Goal: Task Accomplishment & Management: Manage account settings

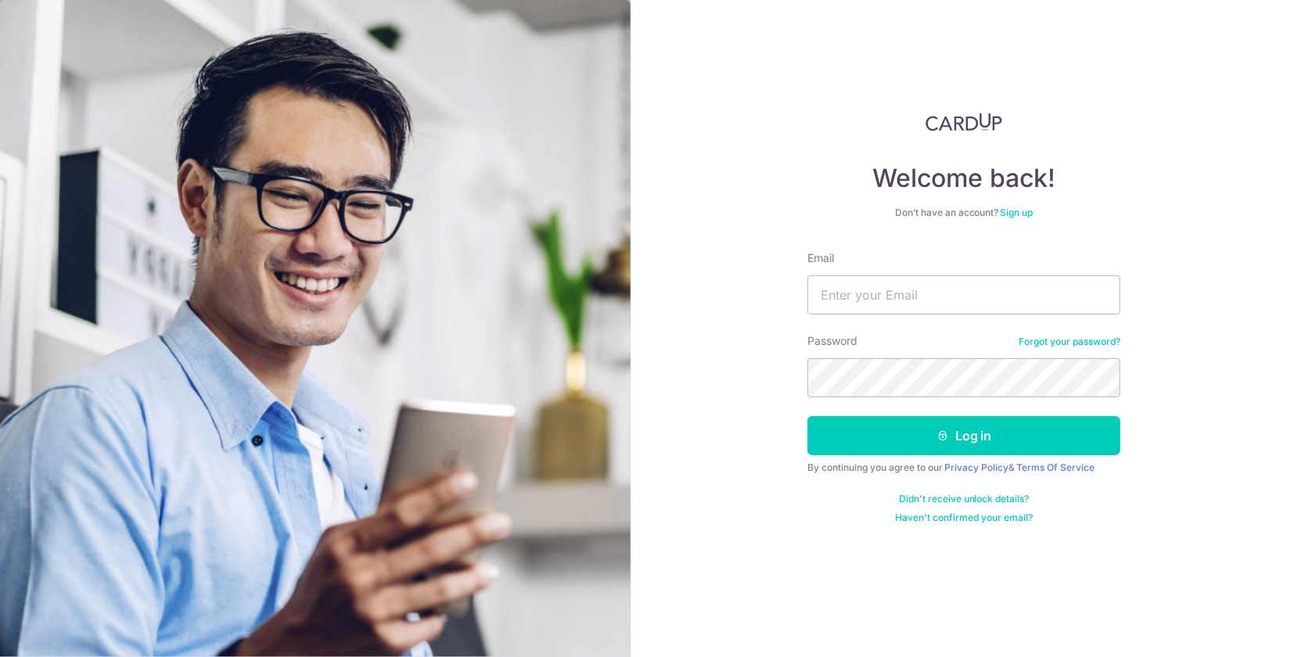
click at [892, 354] on div "Password Forgot your password?" at bounding box center [964, 365] width 313 height 64
click at [905, 343] on div "Password Forgot your password?" at bounding box center [964, 365] width 313 height 64
click at [883, 309] on input "Email" at bounding box center [964, 294] width 313 height 39
click at [885, 310] on input "Email" at bounding box center [964, 294] width 313 height 39
type input "[EMAIL_ADDRESS][DOMAIN_NAME]"
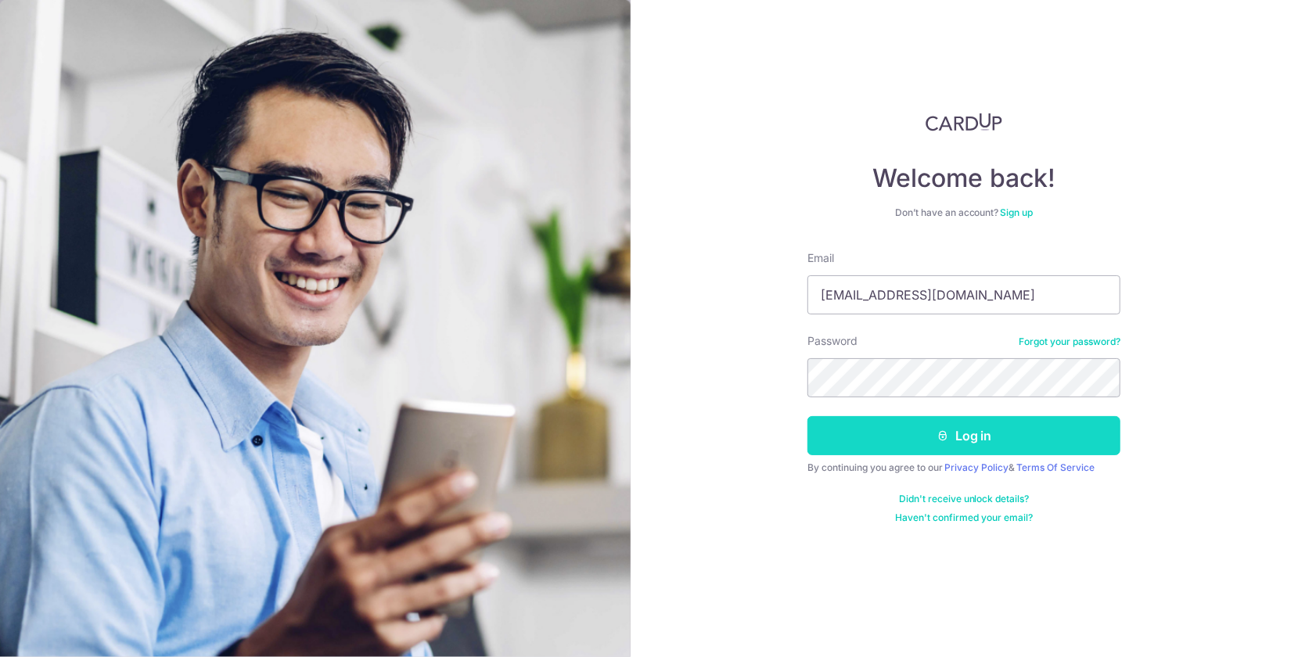
click at [942, 421] on button "Log in" at bounding box center [964, 435] width 313 height 39
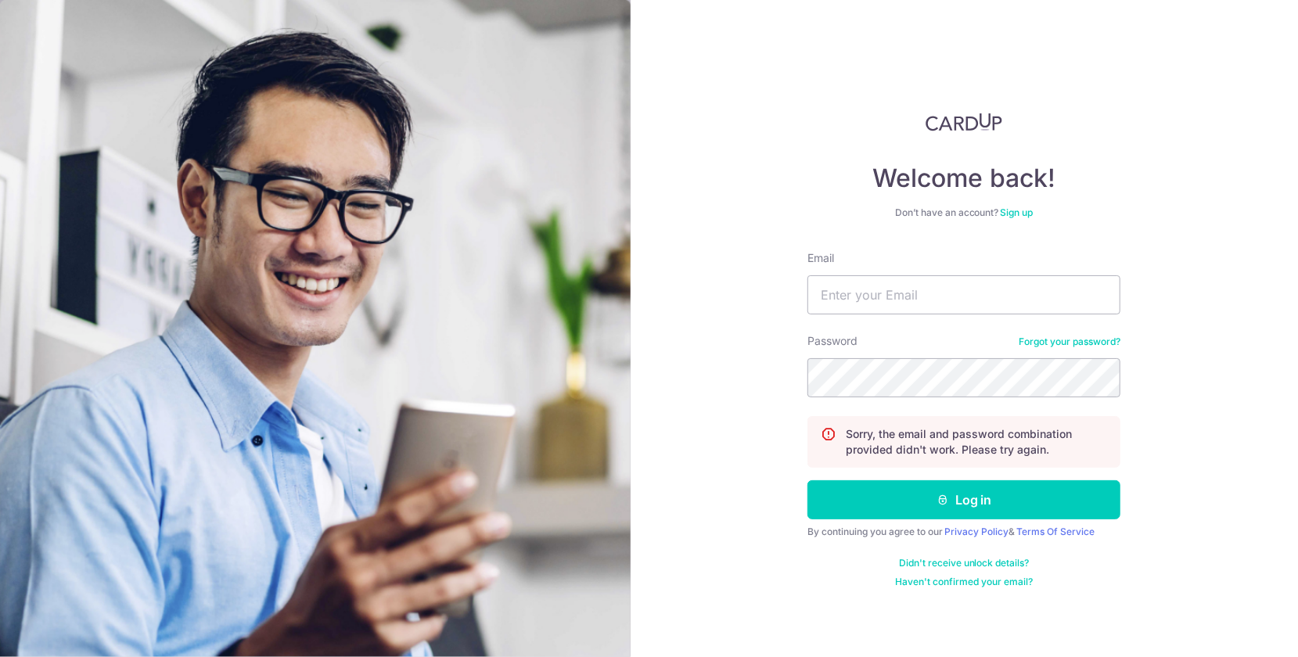
click at [916, 355] on div "Password Forgot your password?" at bounding box center [964, 365] width 313 height 64
click at [891, 297] on input "Email" at bounding box center [964, 294] width 313 height 39
click at [875, 298] on input "Email" at bounding box center [964, 294] width 313 height 39
type input "[EMAIL_ADDRESS][DOMAIN_NAME]"
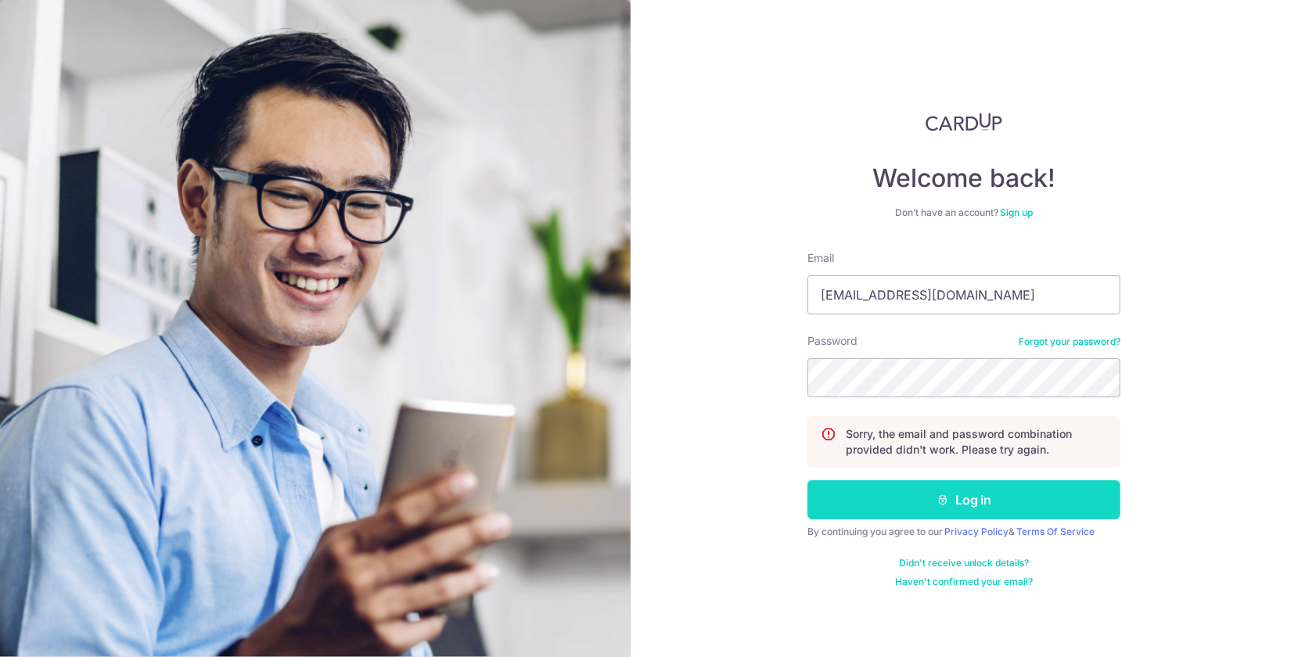
click at [983, 495] on button "Log in" at bounding box center [964, 500] width 313 height 39
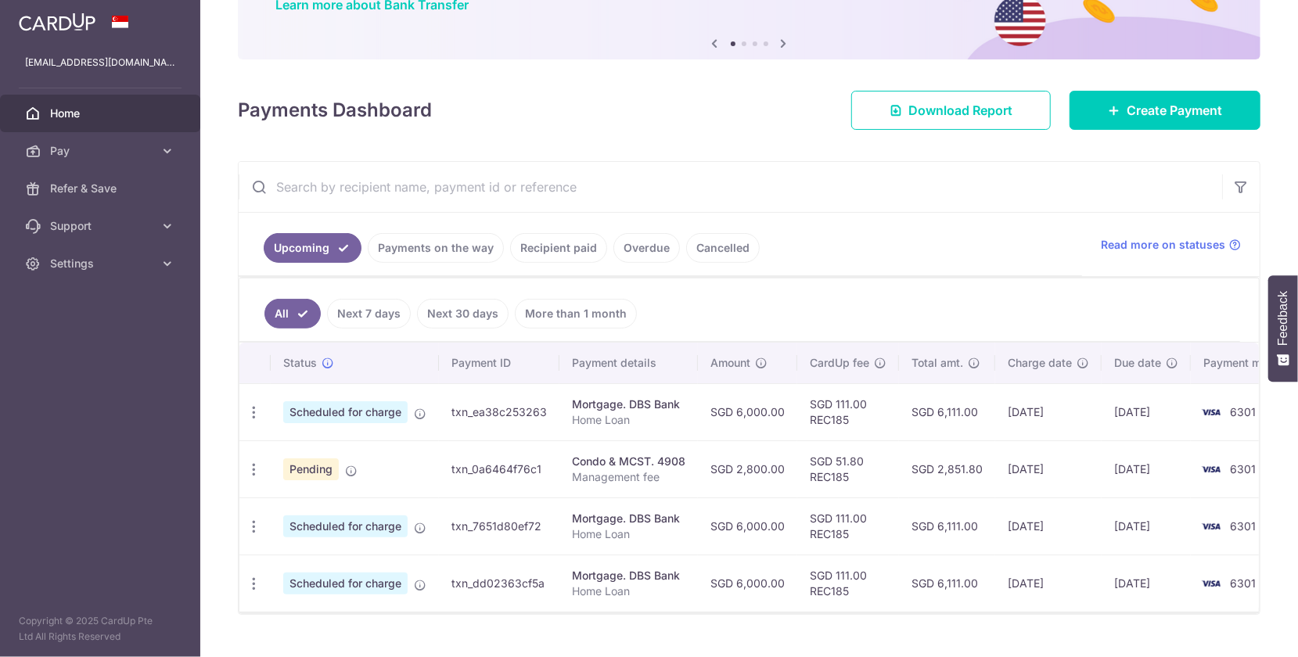
scroll to position [175, 0]
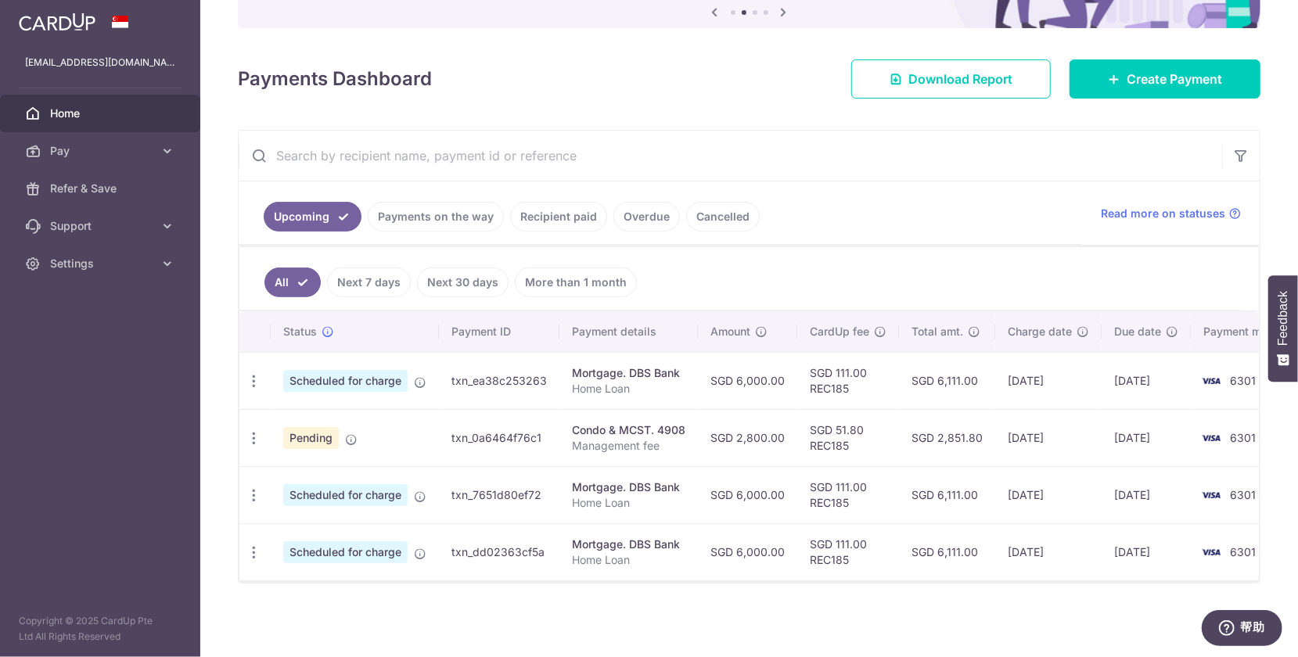
click at [902, 274] on ul "All Next 7 days Next 30 days More than 1 month" at bounding box center [739, 278] width 1001 height 63
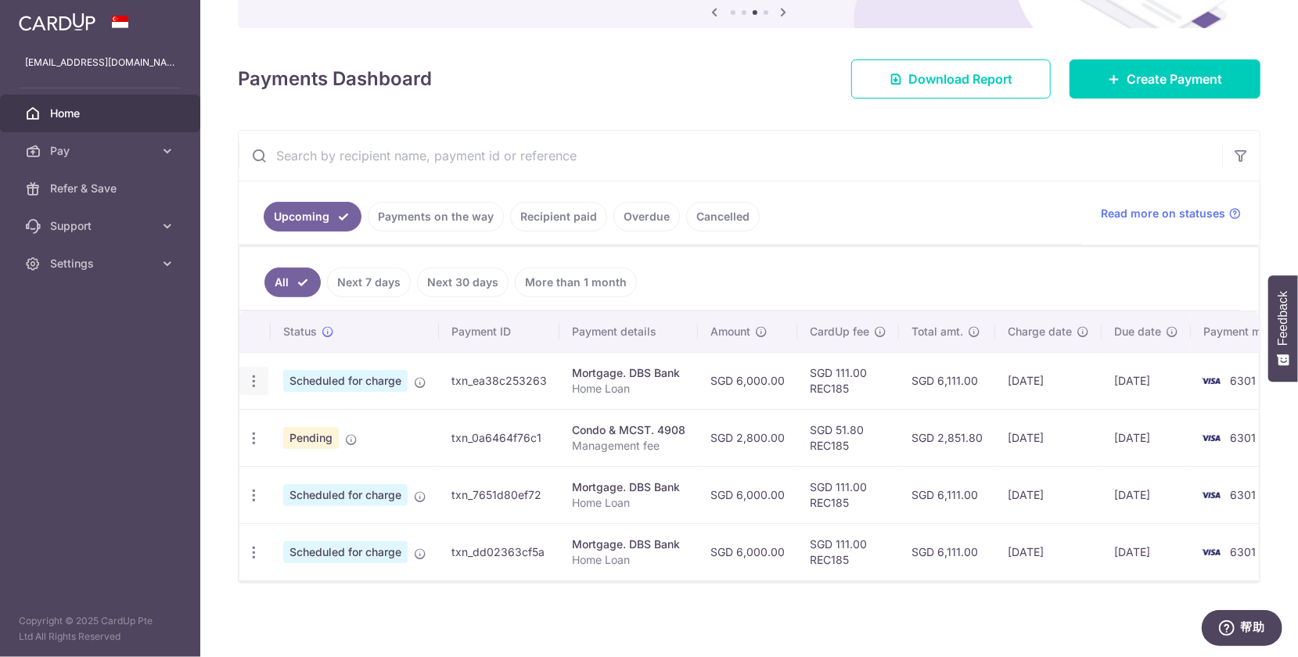
click at [255, 375] on icon "button" at bounding box center [254, 381] width 16 height 16
click at [367, 417] on span "Update payment" at bounding box center [337, 424] width 106 height 19
radio input "true"
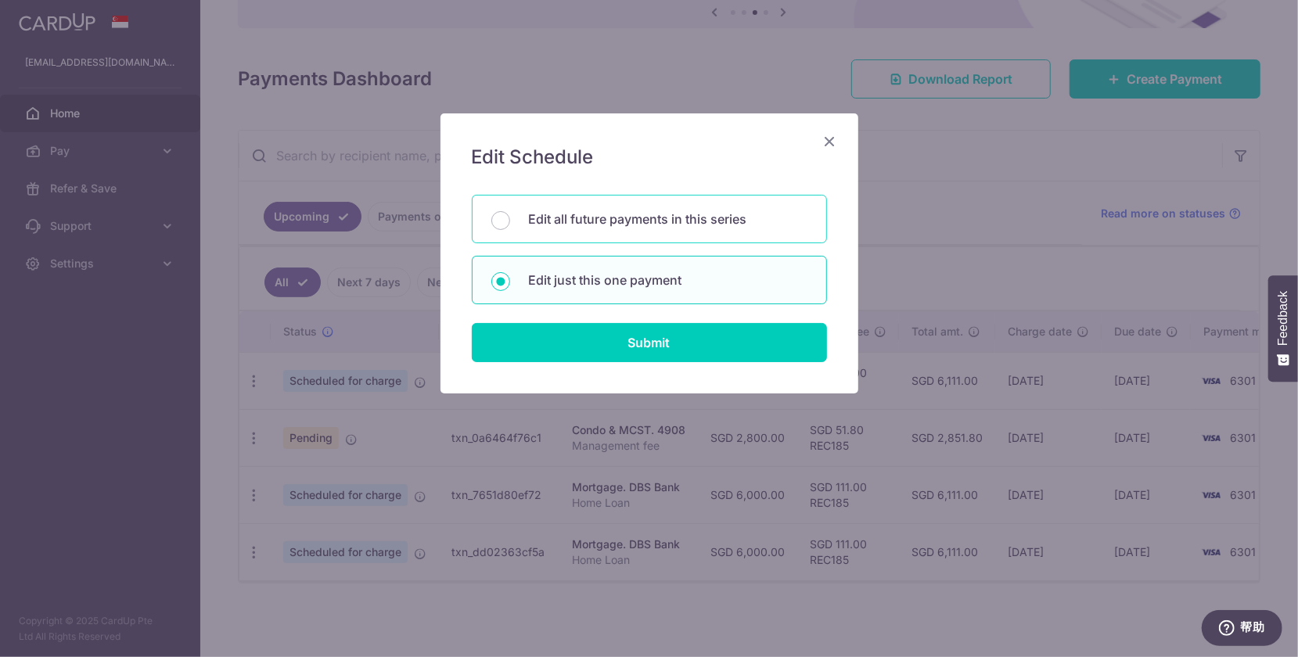
click at [601, 223] on p "Edit all future payments in this series" at bounding box center [668, 219] width 279 height 19
click at [510, 223] on input "Edit all future payments in this series" at bounding box center [501, 220] width 19 height 19
radio input "true"
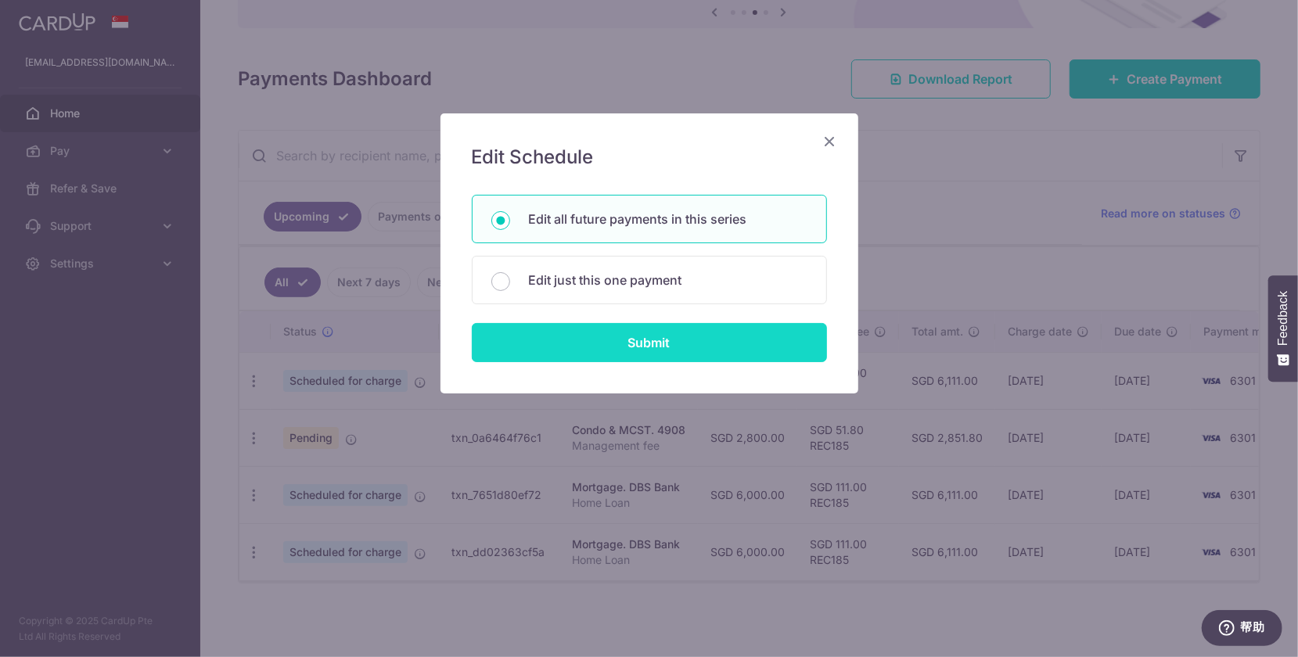
click at [679, 350] on input "Submit" at bounding box center [649, 342] width 355 height 39
radio input "true"
type input "6,000.00"
type input "Home Loan"
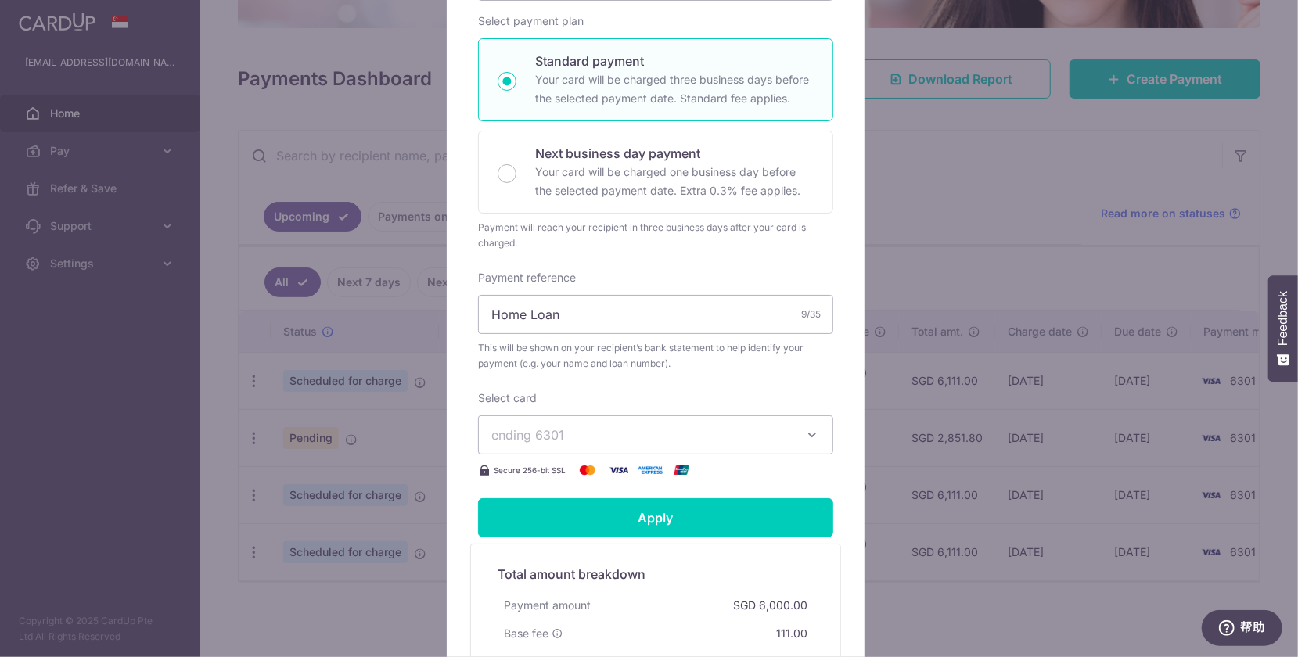
scroll to position [279, 0]
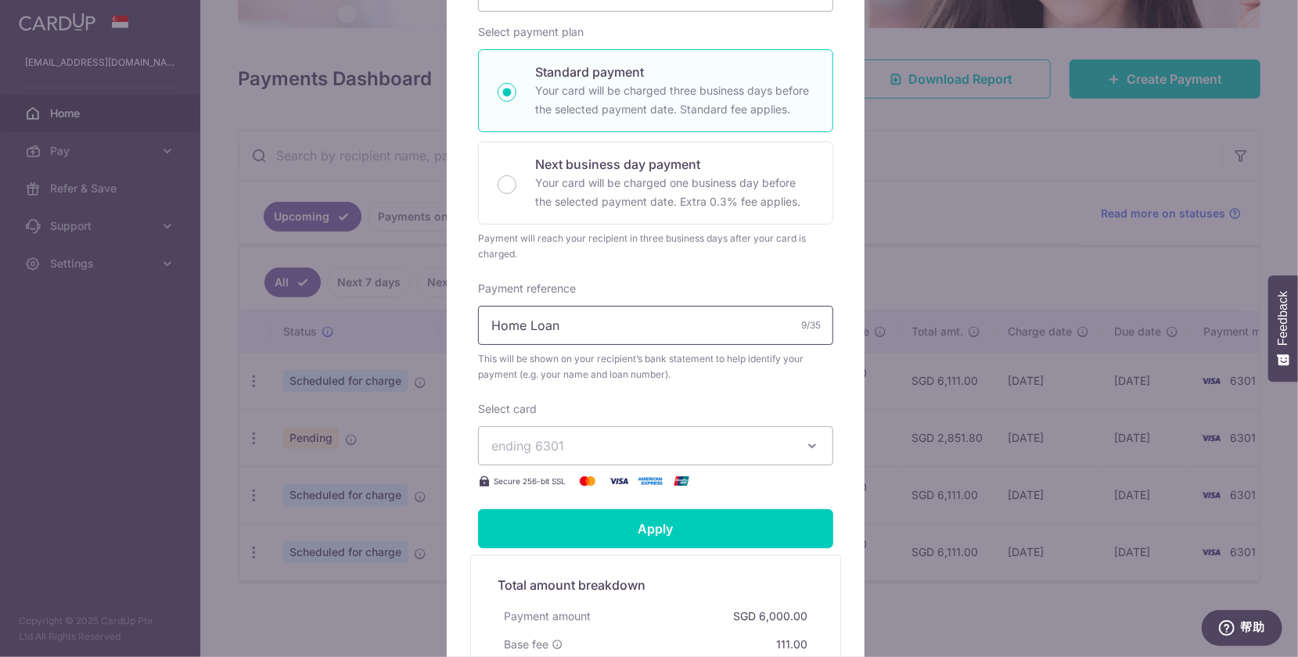
click at [610, 323] on input "Home Loan" at bounding box center [655, 325] width 355 height 39
click at [801, 318] on div "9/35" at bounding box center [811, 326] width 20 height 16
click at [532, 317] on input "Home Loan" at bounding box center [655, 325] width 355 height 39
click at [563, 254] on div "Payment will reach your recipient in three business days after your card is cha…" at bounding box center [655, 246] width 355 height 31
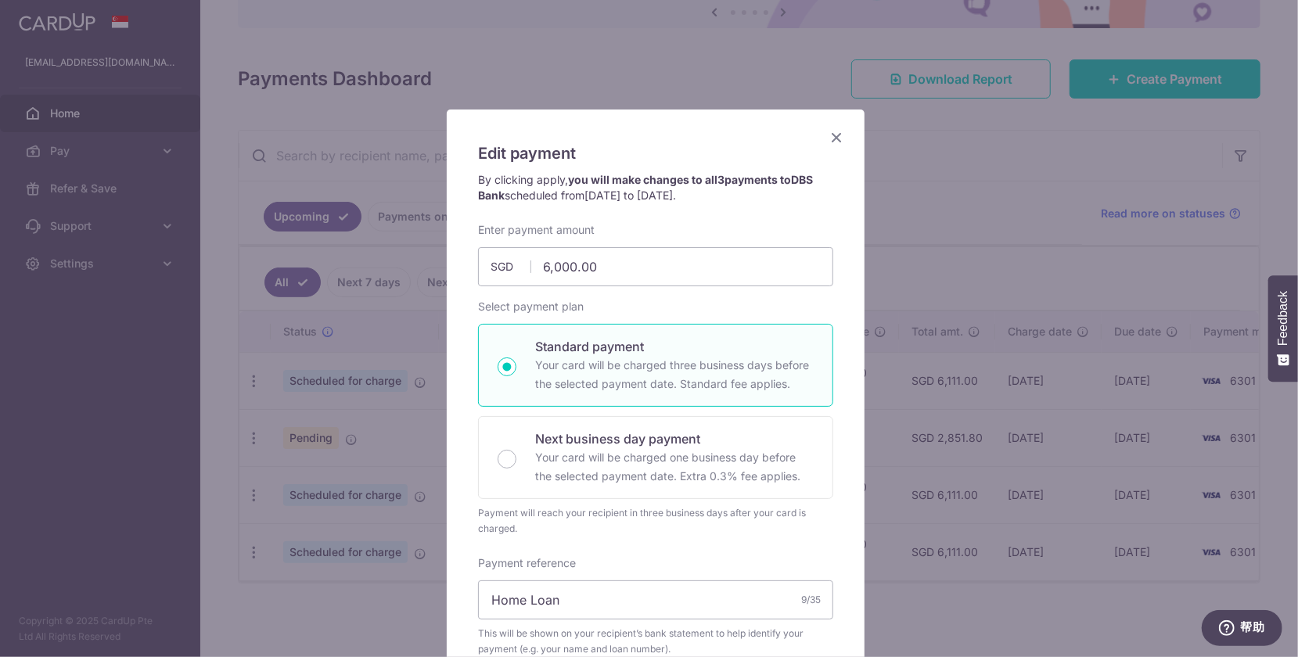
scroll to position [0, 0]
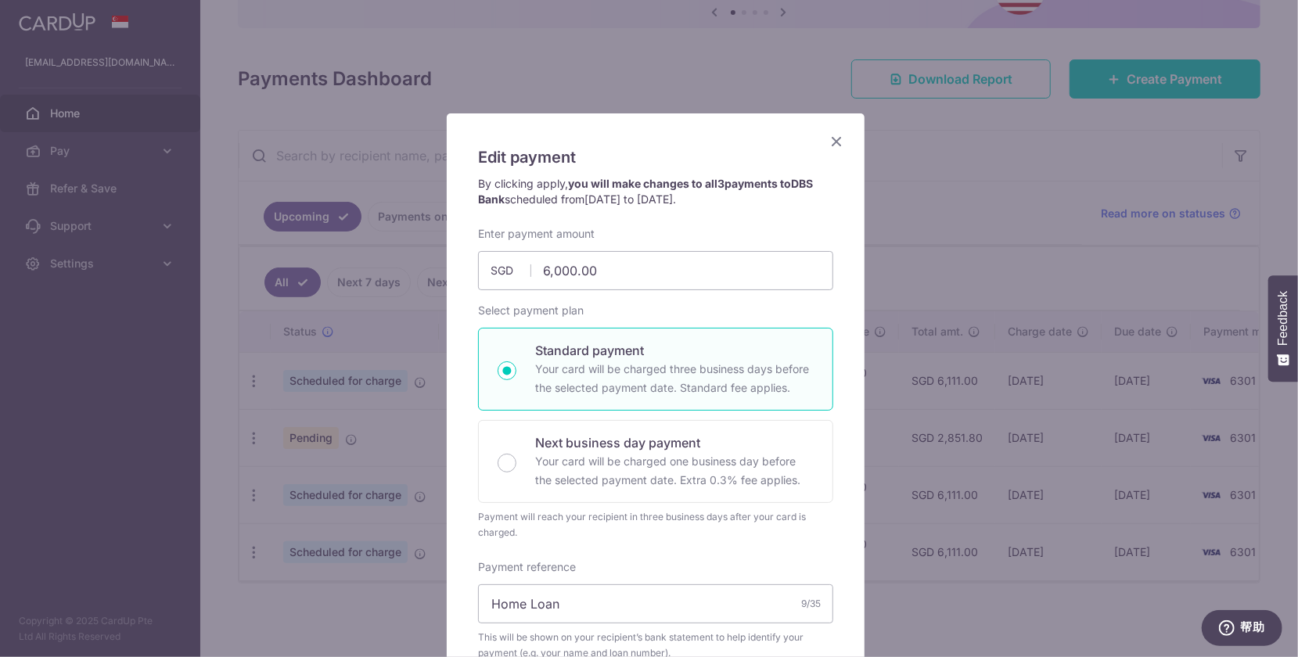
click at [830, 140] on icon "Close" at bounding box center [836, 141] width 19 height 20
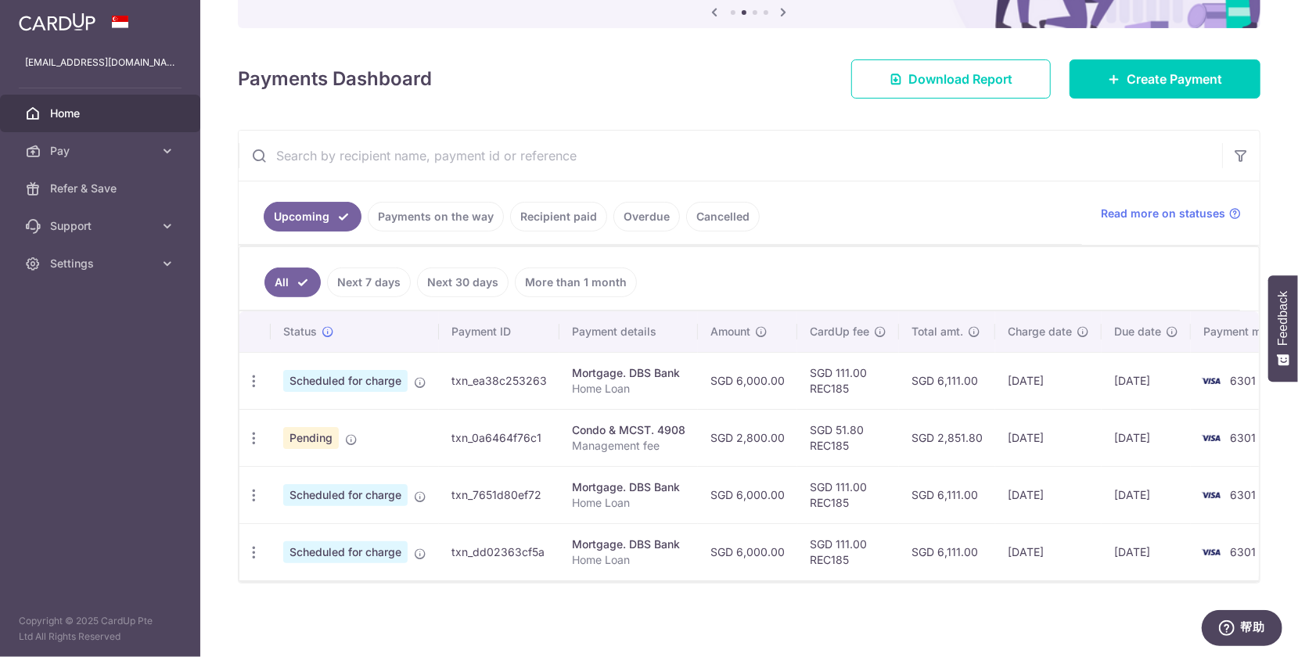
click at [1029, 634] on div "× Pause Schedule Pause all future payments in this series Pause just this one p…" at bounding box center [749, 328] width 1098 height 657
